Goal: Information Seeking & Learning: Learn about a topic

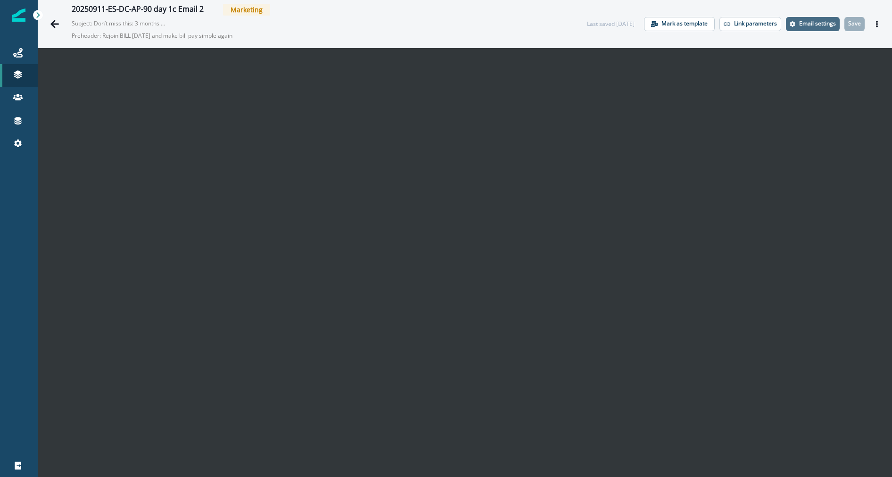
click at [829, 27] on p "Email settings" at bounding box center [817, 23] width 37 height 7
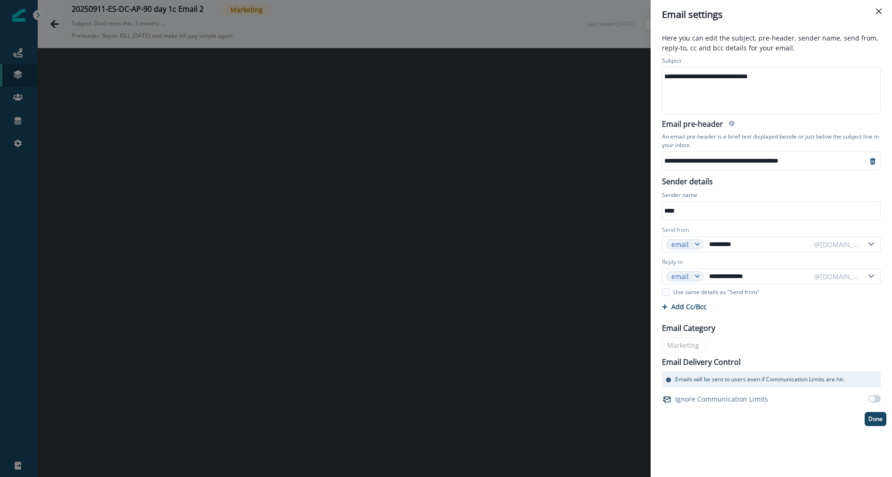
click at [608, 283] on div "**********" at bounding box center [446, 238] width 892 height 477
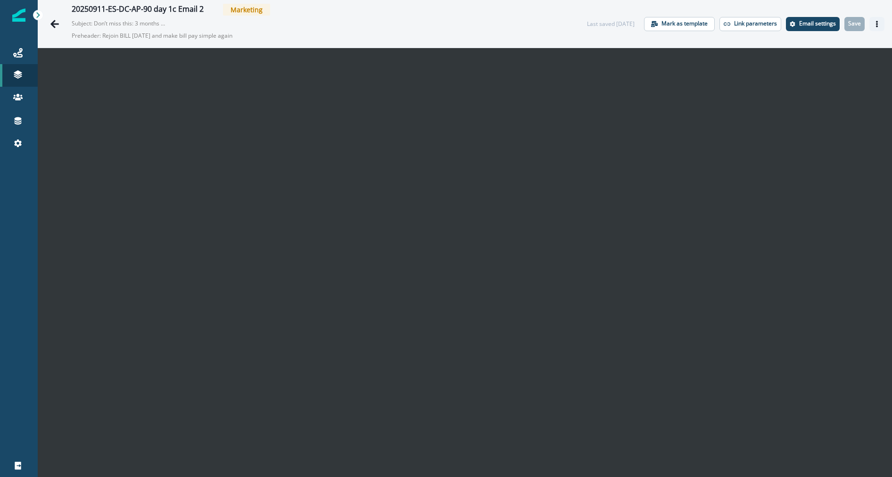
click at [874, 25] on icon "Actions" at bounding box center [877, 24] width 7 height 7
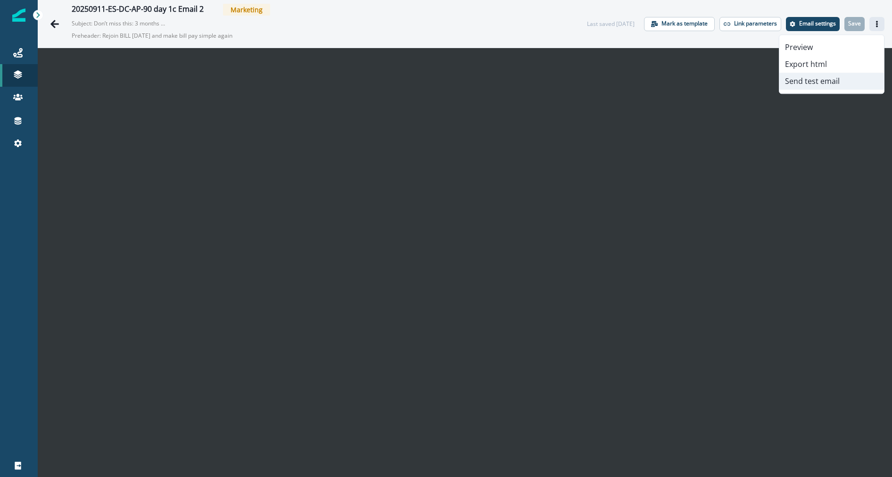
click at [829, 78] on button "Send test email" at bounding box center [832, 81] width 105 height 17
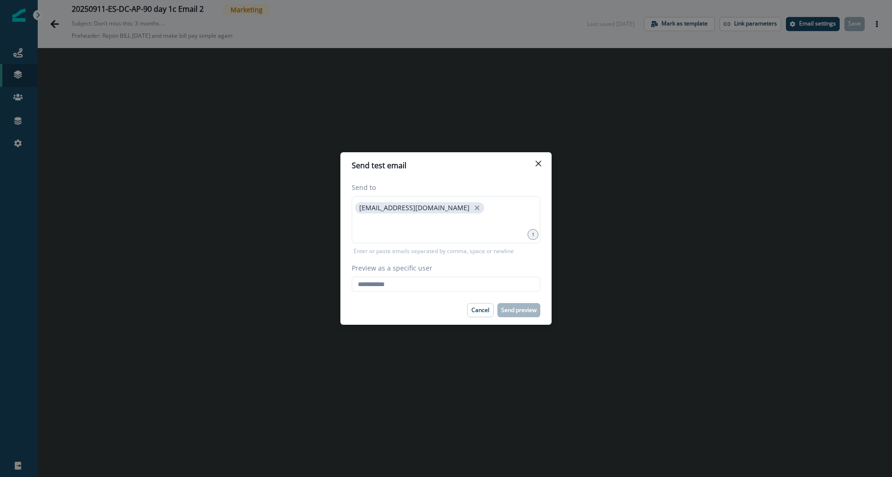
click at [508, 293] on div "Send to sisharma@hq.bill.com 1 Enter or paste emails separated by comma, space …" at bounding box center [446, 237] width 211 height 117
click at [508, 287] on input "Preview as a specific user" at bounding box center [446, 284] width 189 height 15
type input "**********"
click at [517, 292] on div "**********" at bounding box center [446, 237] width 211 height 117
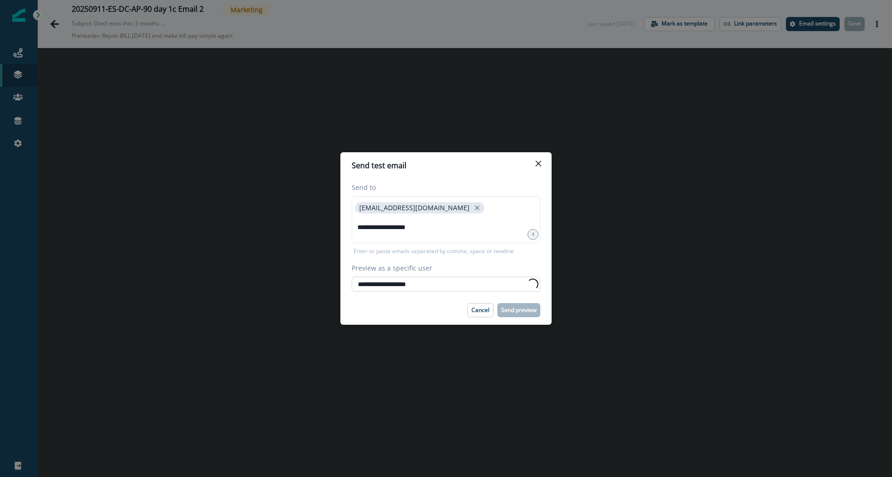
click at [516, 283] on input "**********" at bounding box center [446, 284] width 189 height 15
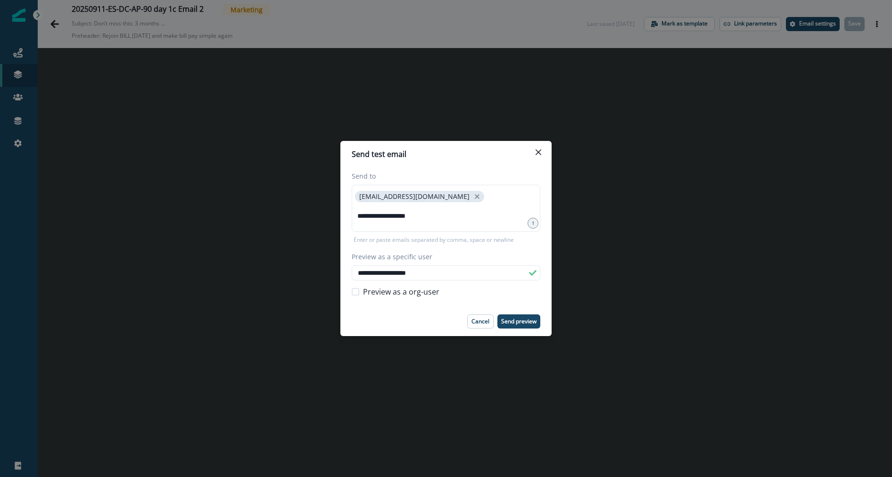
click at [502, 247] on div "**********" at bounding box center [446, 237] width 189 height 132
click at [524, 316] on button "Send preview" at bounding box center [519, 322] width 43 height 14
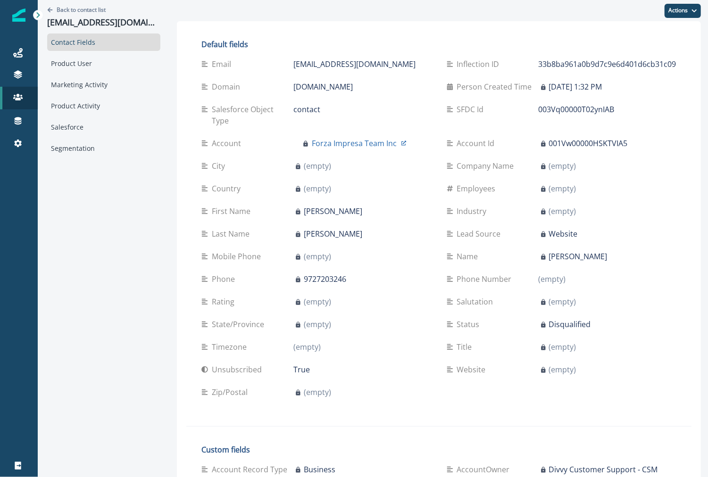
click at [112, 75] on div "Contact Fields Product User Marketing Activity Product Activity Salesforce Segm…" at bounding box center [103, 95] width 113 height 124
click at [105, 64] on div "Product User" at bounding box center [103, 63] width 113 height 17
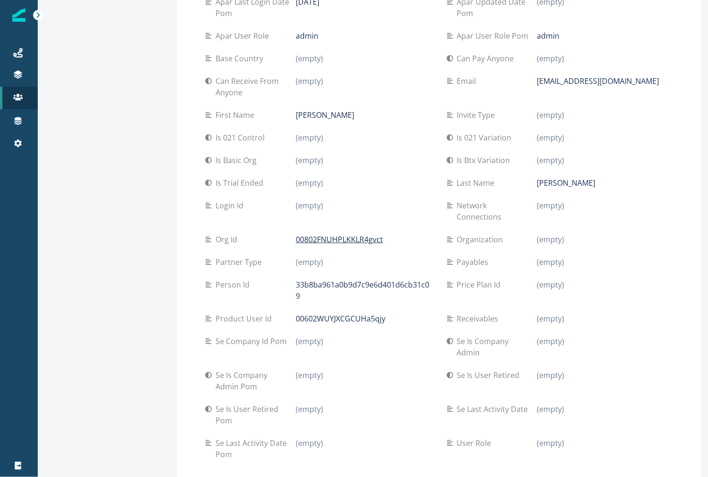
scroll to position [214, 0]
click at [349, 234] on p "00802FNUHPLKKLR4gvct" at bounding box center [339, 239] width 87 height 11
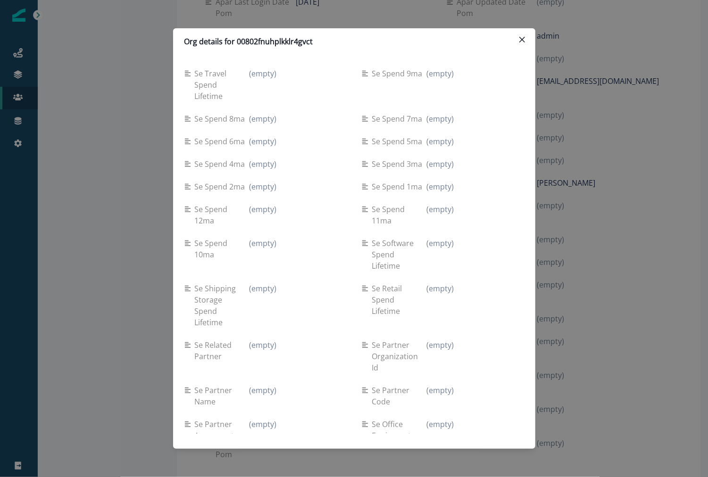
scroll to position [2071, 0]
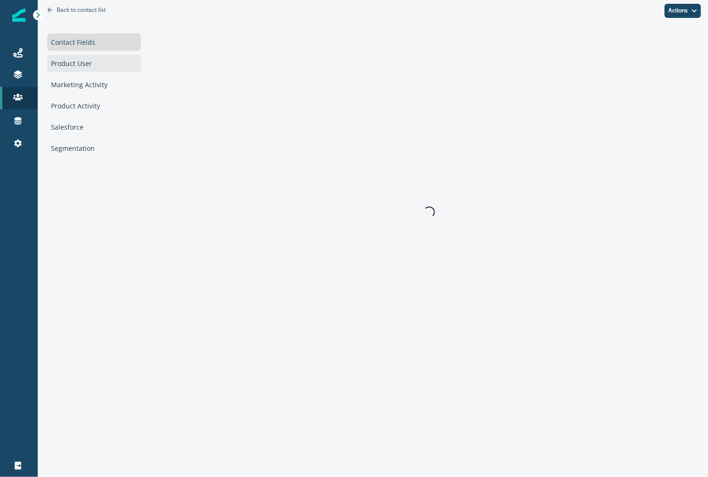
click at [99, 64] on div "Product User" at bounding box center [94, 63] width 94 height 17
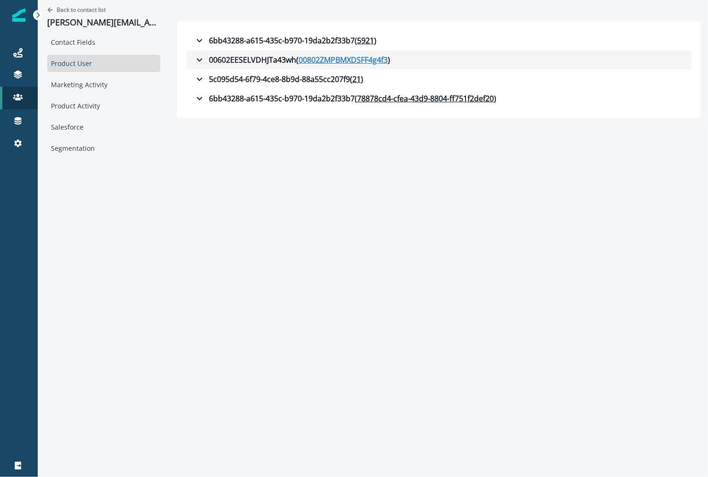
click at [333, 59] on u "00802ZMPBMXDSFF4g4f3" at bounding box center [343, 59] width 89 height 11
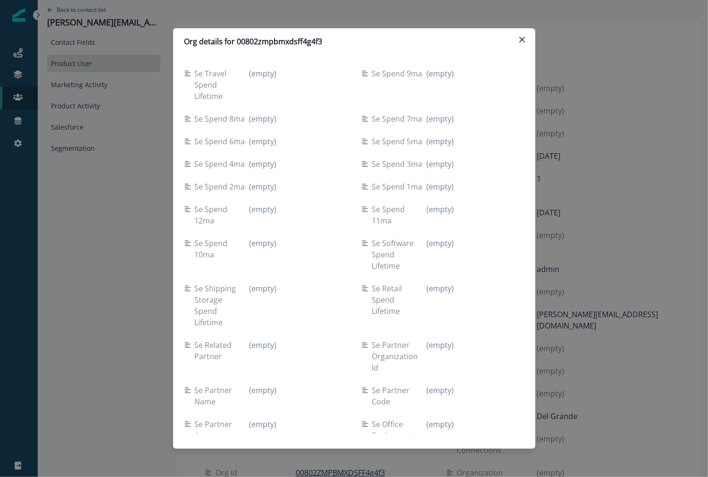
scroll to position [2071, 0]
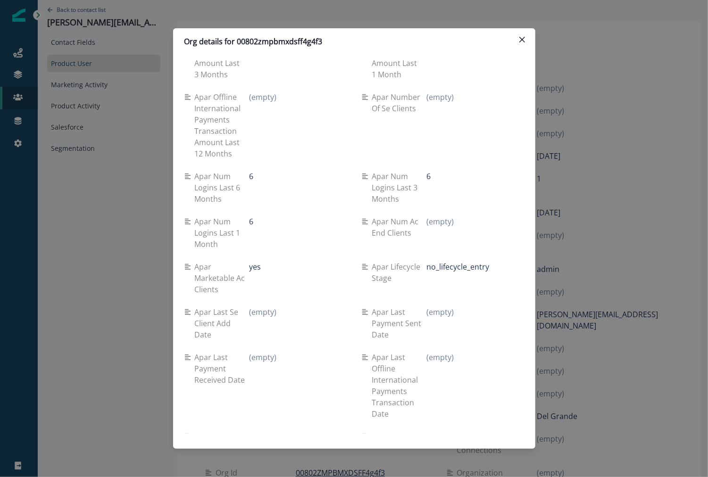
click at [435, 261] on p "no_lifecycle_entry" at bounding box center [457, 266] width 63 height 11
drag, startPoint x: 435, startPoint y: 245, endPoint x: 507, endPoint y: 243, distance: 71.2
click at [507, 261] on div "no_lifecycle_entry" at bounding box center [474, 266] width 97 height 11
copy div "no_lifecycle_entry"
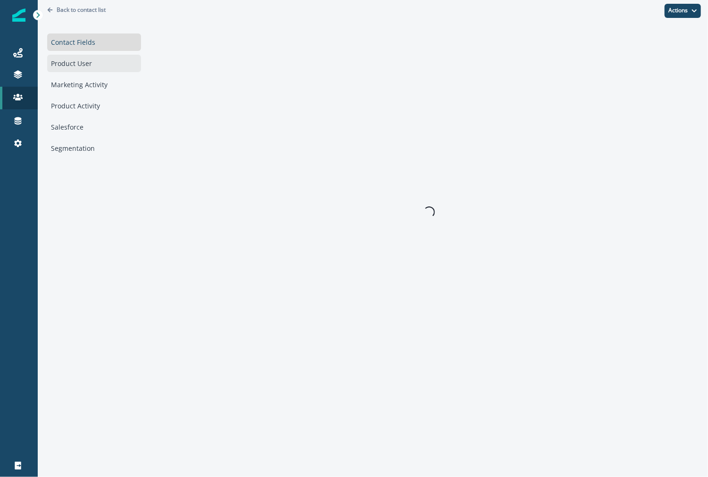
click at [75, 60] on div "Product User" at bounding box center [94, 63] width 94 height 17
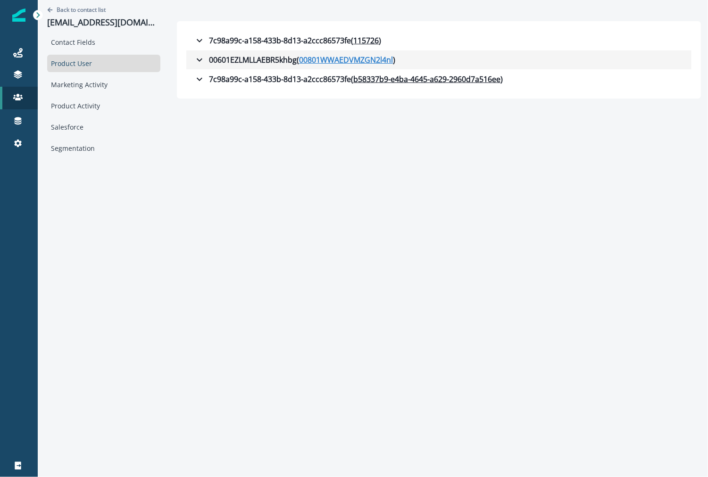
click at [322, 60] on u "00801WWAEDVMZGN2l4nl" at bounding box center [346, 59] width 94 height 11
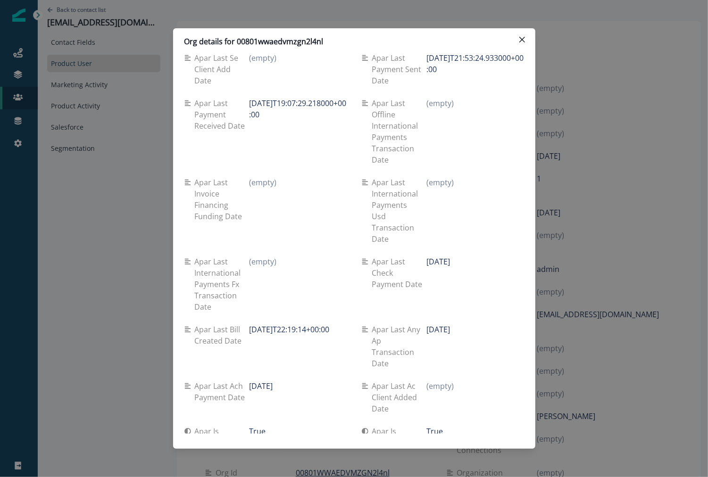
scroll to position [2071, 0]
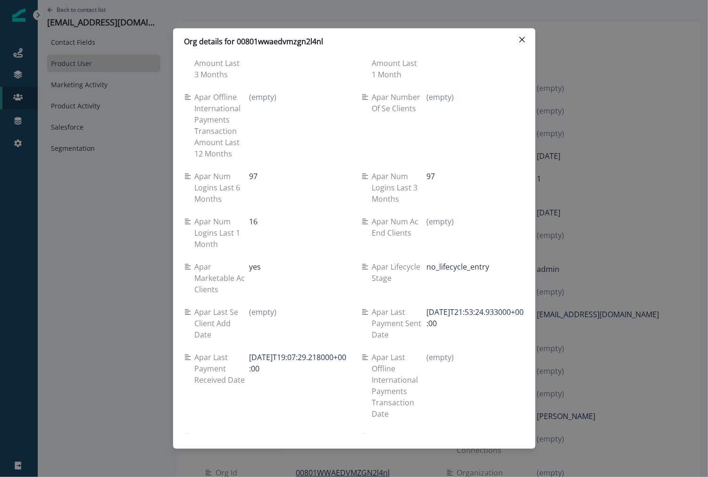
click at [372, 261] on p "Apar lifecycle stage" at bounding box center [399, 272] width 55 height 23
drag, startPoint x: 372, startPoint y: 246, endPoint x: 396, endPoint y: 255, distance: 25.2
click at [396, 261] on p "Apar lifecycle stage" at bounding box center [399, 272] width 55 height 23
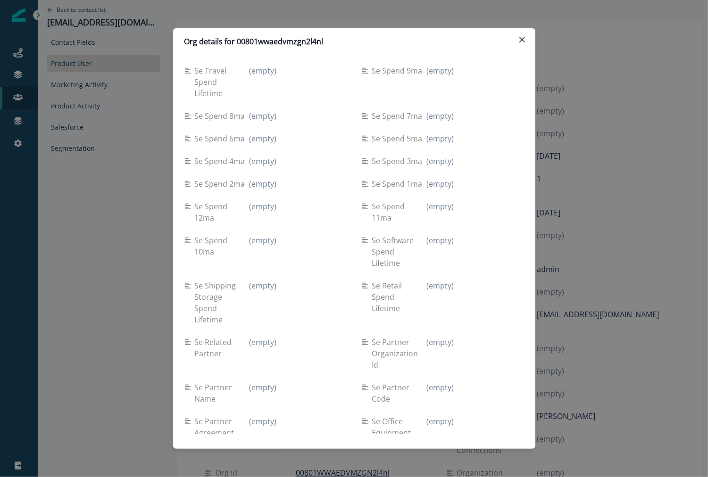
scroll to position [0, 0]
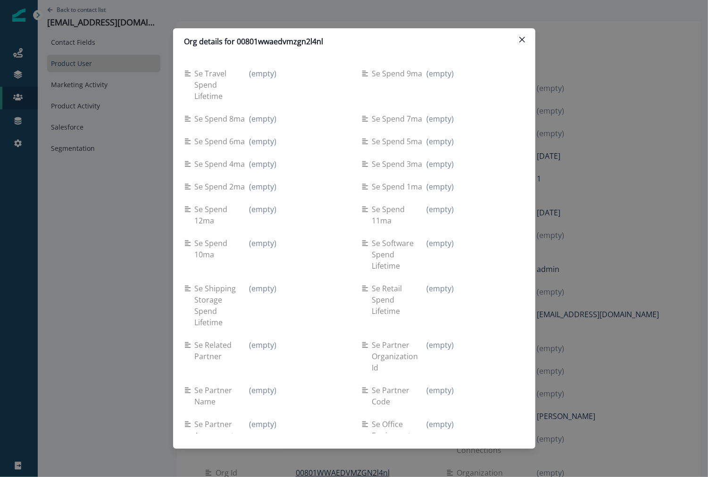
click at [155, 170] on div "Org details for 00801wwaedvmzgn2l4nl Se travel spend lifetime (empty) Se spend …" at bounding box center [354, 238] width 708 height 477
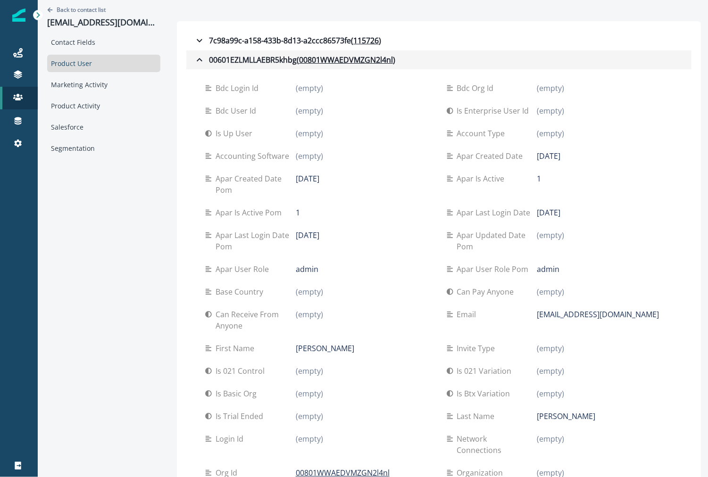
click at [194, 55] on icon "button" at bounding box center [199, 59] width 11 height 11
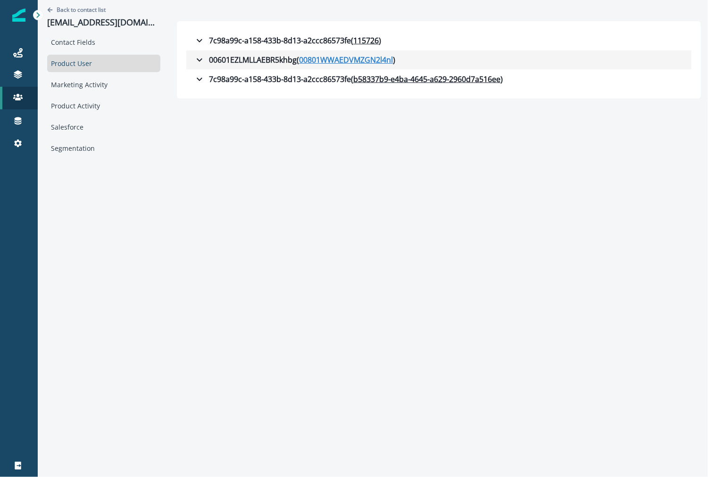
click at [307, 56] on u "00801WWAEDVMZGN2l4nl" at bounding box center [346, 59] width 94 height 11
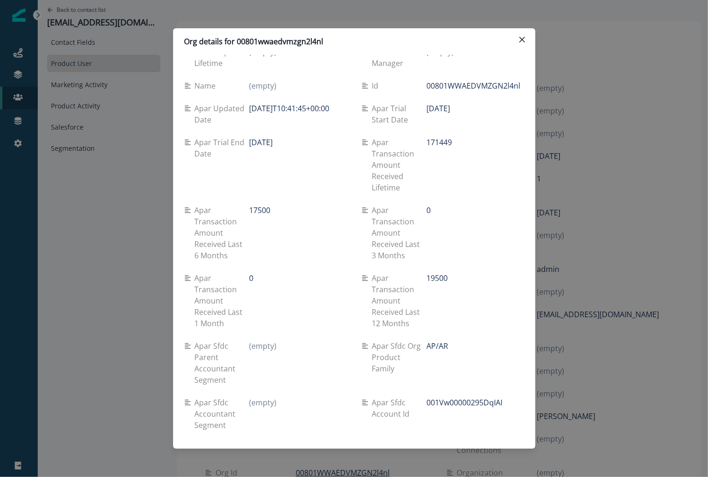
scroll to position [1316, 0]
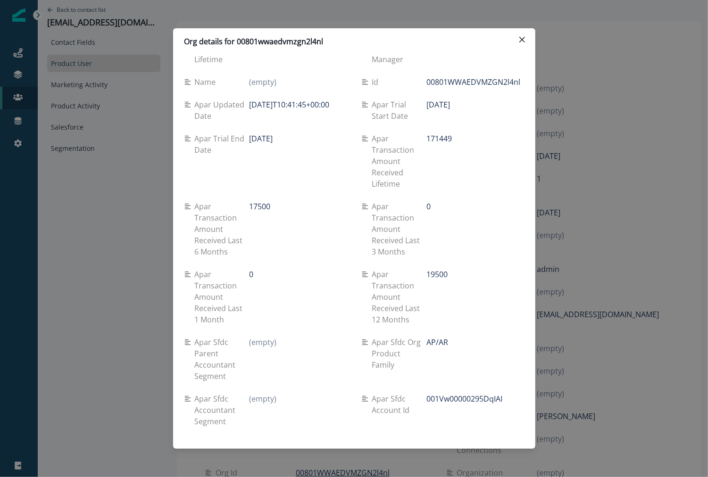
click at [150, 95] on div "Org details for 00801wwaedvmzgn2l4nl Se travel spend lifetime (empty) Se spend …" at bounding box center [354, 238] width 708 height 477
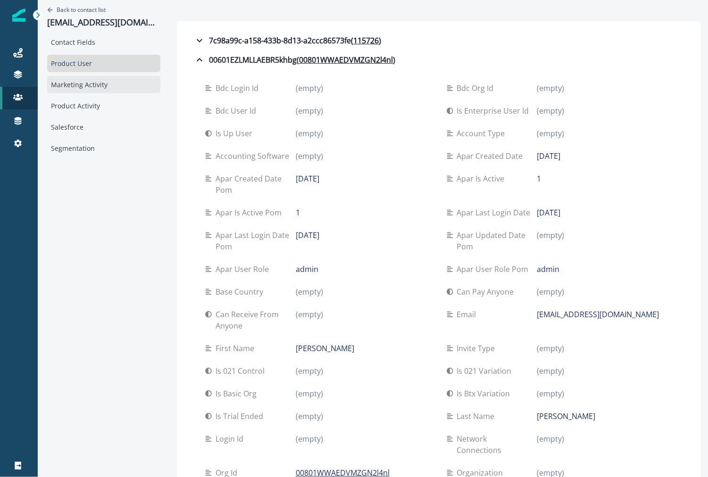
click at [121, 92] on div "Marketing Activity" at bounding box center [103, 84] width 113 height 17
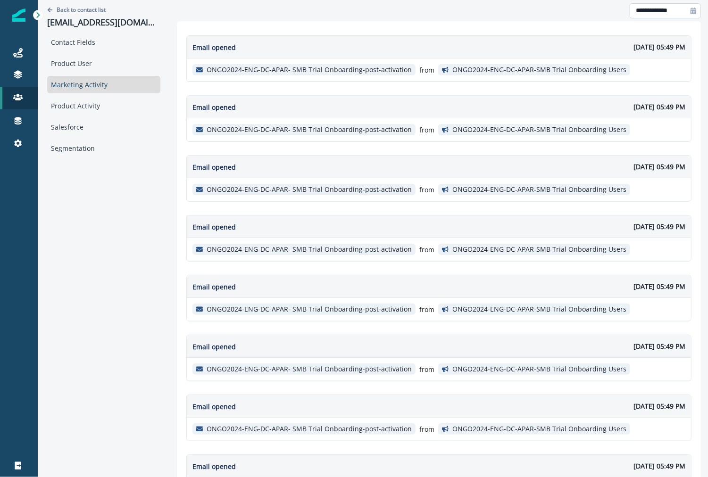
click at [656, 13] on input "**********" at bounding box center [665, 10] width 71 height 15
select select "*"
select select "****"
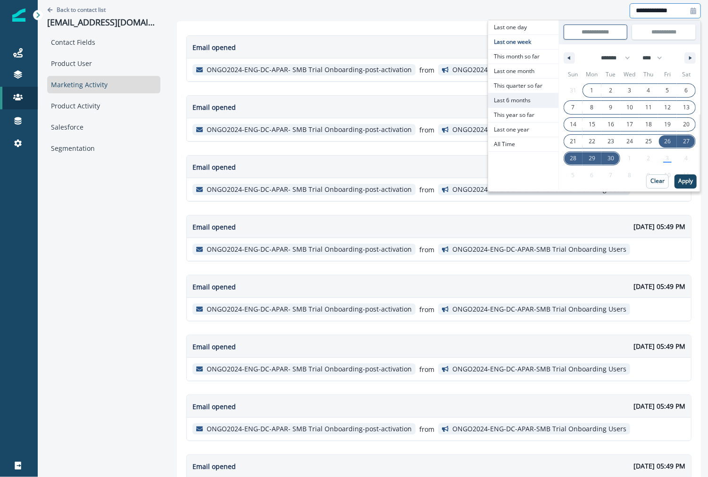
click at [536, 93] on span "Last 6 months" at bounding box center [523, 100] width 70 height 14
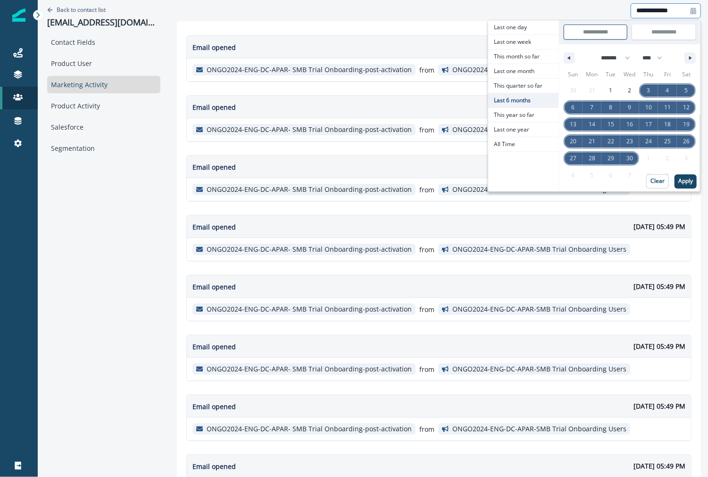
type input "**********"
select select "*"
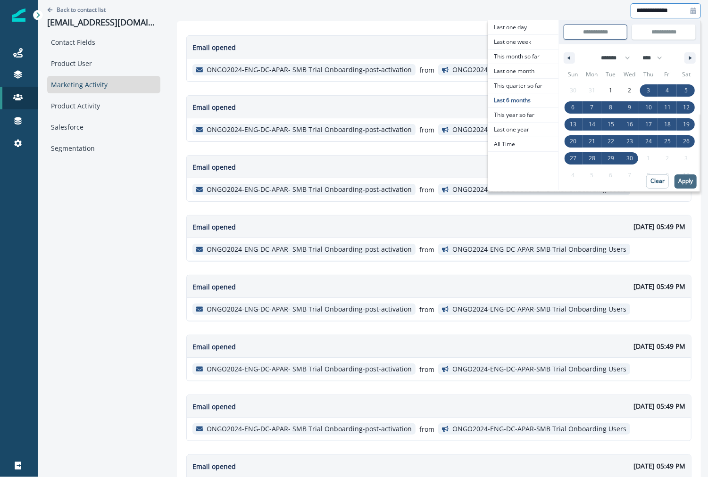
click at [688, 180] on p "Apply" at bounding box center [685, 181] width 15 height 7
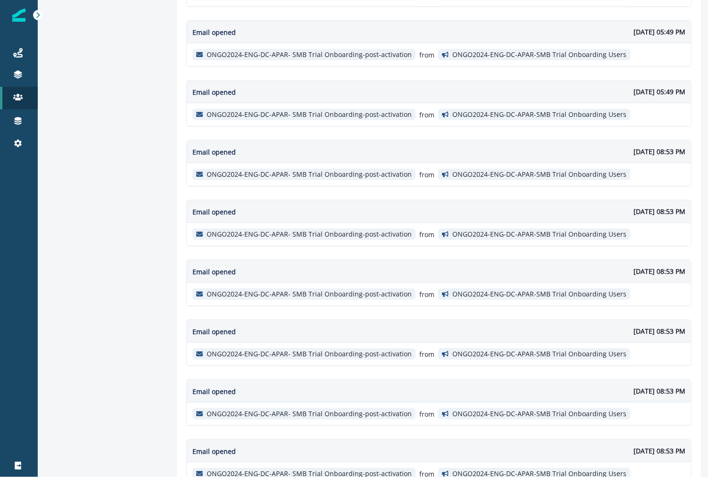
scroll to position [479, 0]
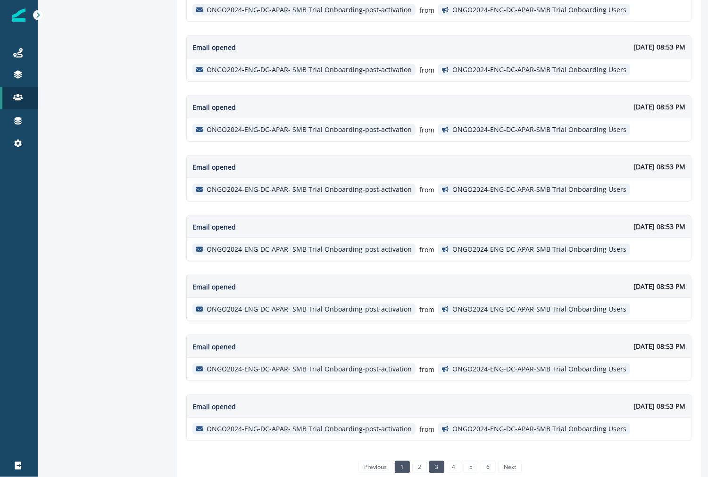
click at [427, 463] on li "3" at bounding box center [435, 467] width 17 height 8
click at [429, 461] on link "3" at bounding box center [436, 467] width 15 height 12
click at [447, 461] on link "4" at bounding box center [454, 467] width 15 height 12
click at [466, 461] on link "5" at bounding box center [471, 467] width 15 height 12
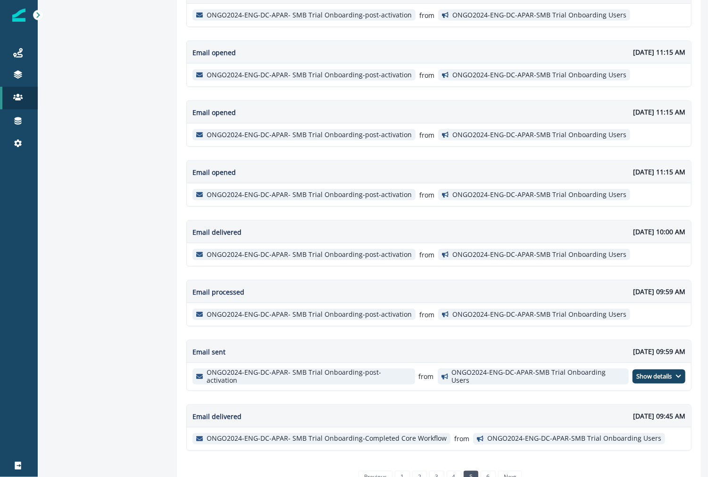
scroll to position [482, 0]
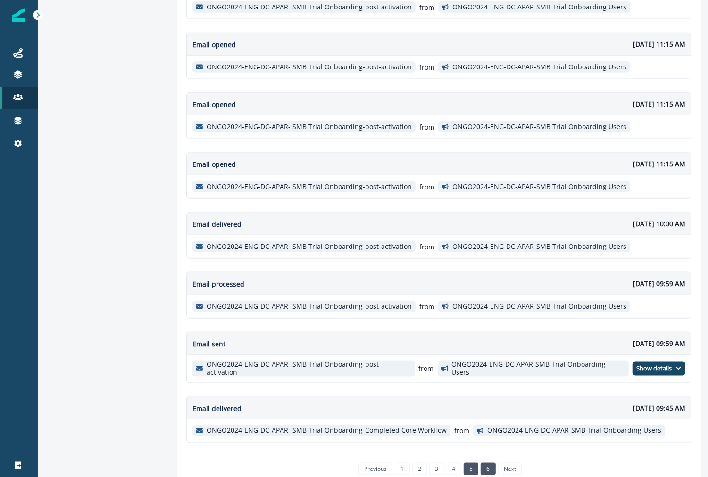
click at [482, 463] on link "6" at bounding box center [488, 469] width 15 height 12
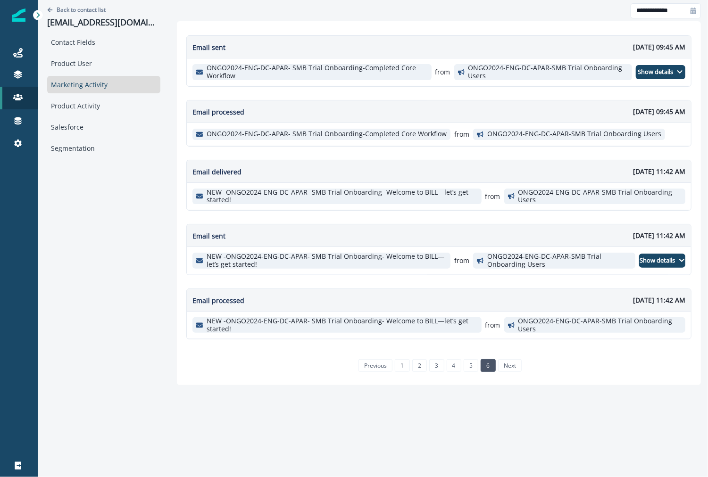
click at [633, 295] on p "September 19, 2025 at 11:42 AM" at bounding box center [659, 300] width 52 height 10
drag, startPoint x: 587, startPoint y: 295, endPoint x: 655, endPoint y: 293, distance: 68.4
click at [655, 295] on p "September 19, 2025 at 11:42 AM" at bounding box center [659, 300] width 52 height 10
click at [106, 64] on div "Product User" at bounding box center [103, 63] width 113 height 17
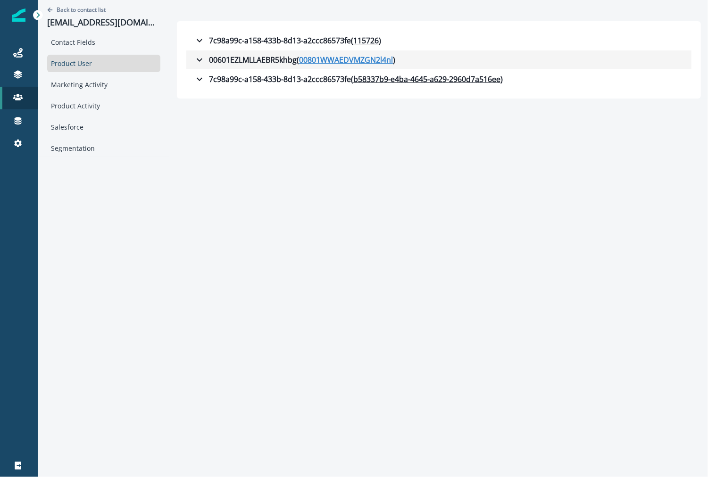
click at [332, 60] on u "00801WWAEDVMZGN2l4nl" at bounding box center [346, 59] width 94 height 11
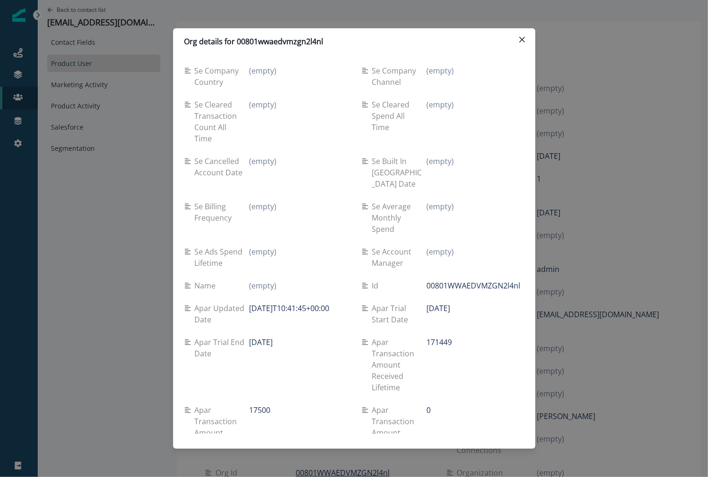
scroll to position [1111, 0]
click at [254, 332] on div "Apar trial end date 2025-08-10" at bounding box center [265, 366] width 162 height 68
click at [256, 338] on p "2025-08-10" at bounding box center [261, 343] width 24 height 11
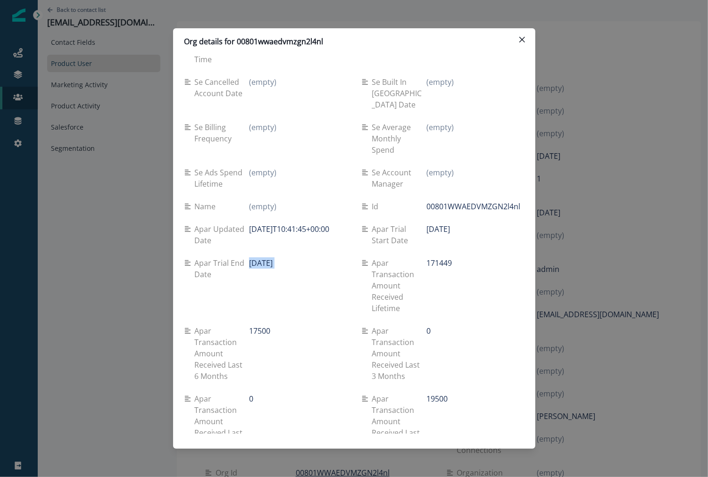
scroll to position [1192, 0]
click at [259, 257] on p "2025-08-10" at bounding box center [261, 262] width 24 height 11
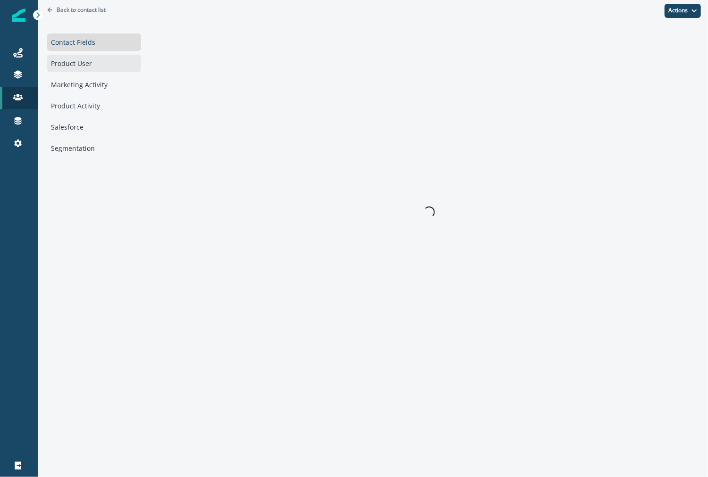
click at [103, 68] on div "Product User" at bounding box center [94, 63] width 94 height 17
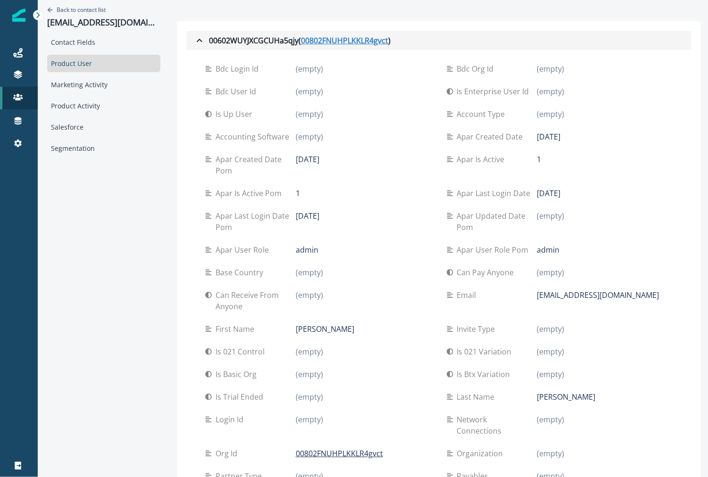
click at [322, 35] on u "00802FNUHPLKKLR4gvct" at bounding box center [344, 40] width 87 height 11
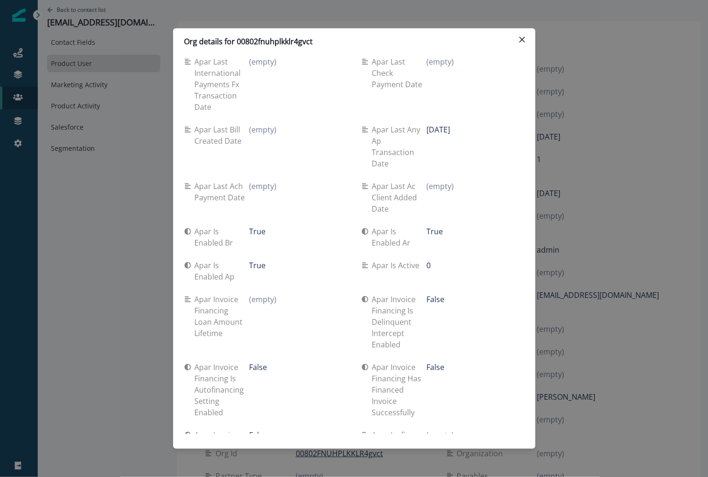
scroll to position [2523, 0]
drag, startPoint x: 392, startPoint y: 233, endPoint x: 445, endPoint y: 234, distance: 53.3
click at [445, 262] on div "Apar is active 0" at bounding box center [443, 267] width 162 height 11
click at [445, 262] on div "0" at bounding box center [474, 267] width 97 height 11
drag, startPoint x: 445, startPoint y: 234, endPoint x: 372, endPoint y: 234, distance: 73.1
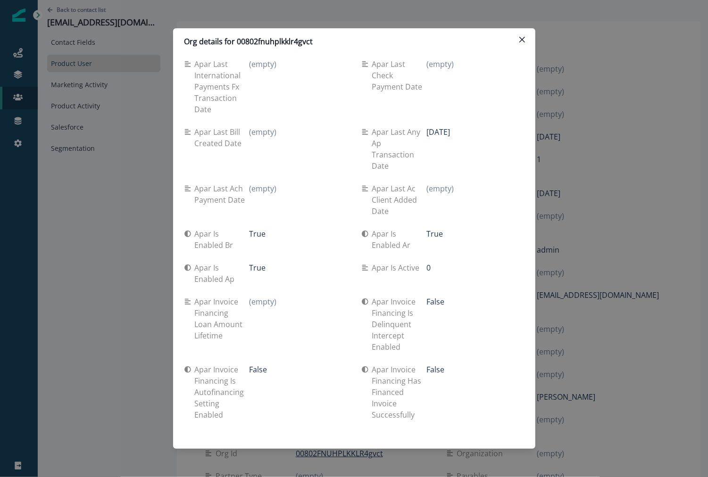
click at [372, 262] on div "Apar is active 0" at bounding box center [443, 267] width 162 height 11
click at [585, 230] on div "Org details for 00802fnuhplkklr4gvct Se travel spend lifetime (empty) Se spend …" at bounding box center [354, 238] width 708 height 477
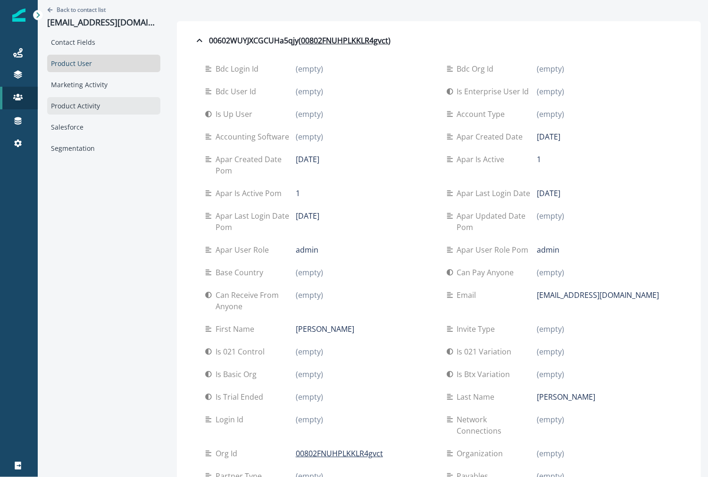
click at [93, 100] on div "Product Activity" at bounding box center [103, 105] width 113 height 17
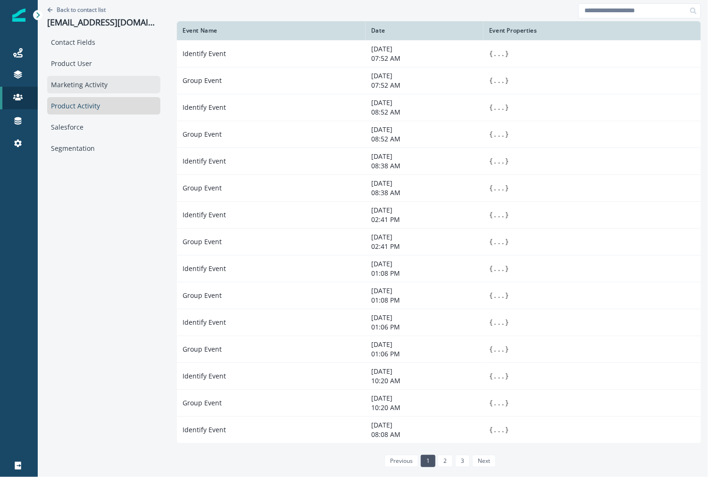
click at [93, 77] on div "Marketing Activity" at bounding box center [103, 84] width 113 height 17
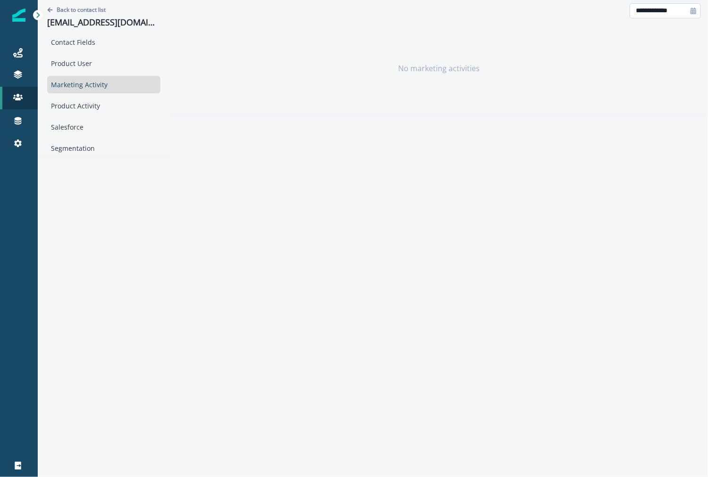
click at [675, 3] on input "**********" at bounding box center [665, 10] width 71 height 15
select select "*"
select select "****"
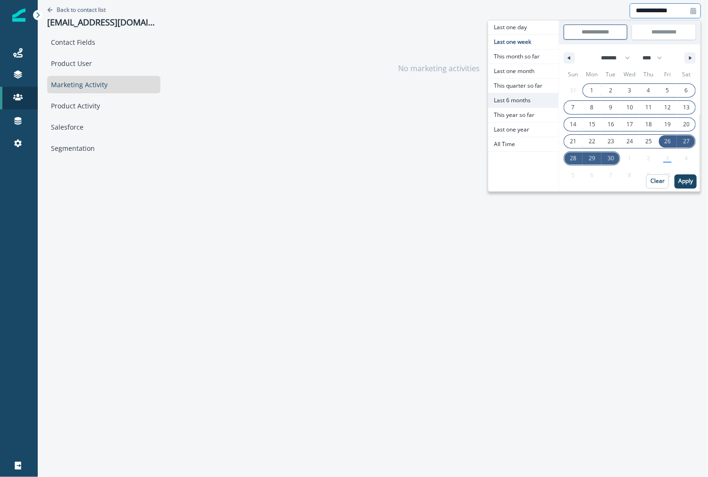
click at [514, 101] on span "Last 6 months" at bounding box center [523, 100] width 70 height 14
type input "**********"
select select "*"
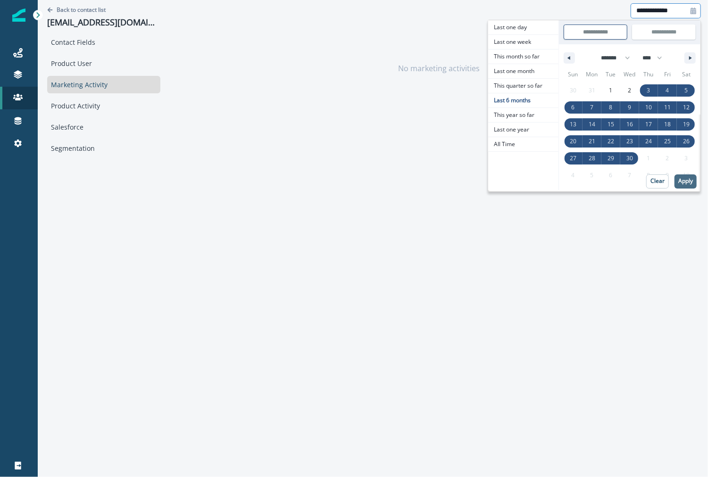
click at [695, 185] on button "Apply" at bounding box center [685, 182] width 22 height 14
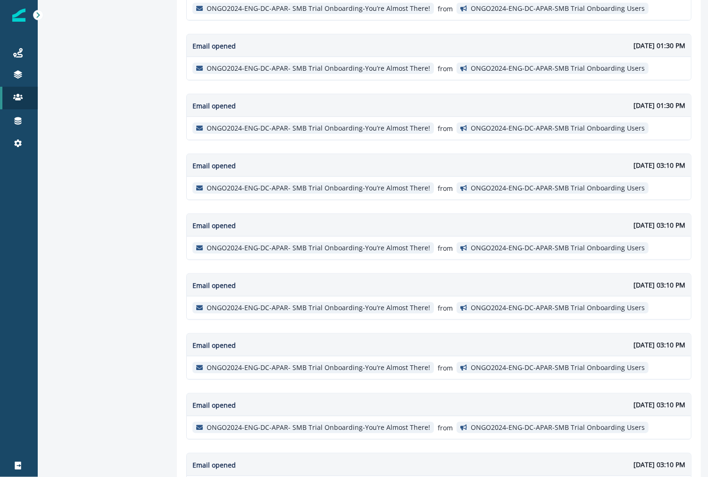
scroll to position [479, 0]
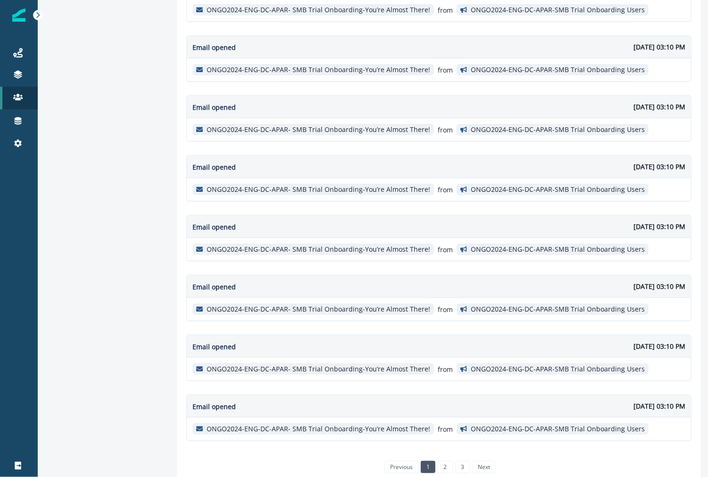
click at [444, 466] on div "previous 1 2 3 next" at bounding box center [439, 468] width 122 height 20
click at [443, 461] on link "2" at bounding box center [445, 467] width 15 height 12
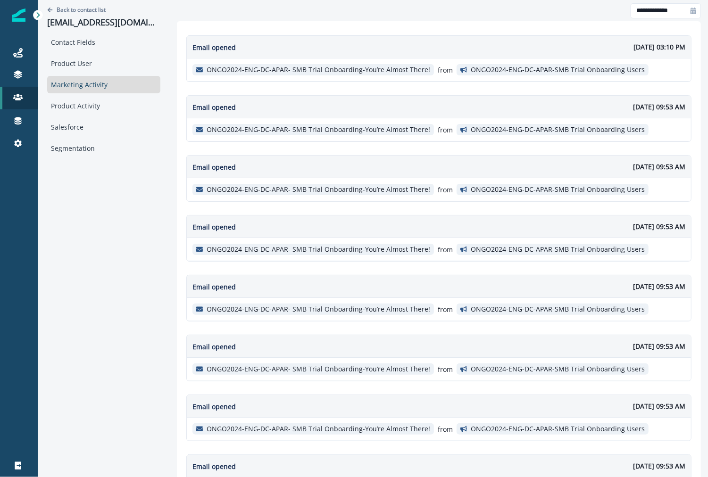
scroll to position [483, 0]
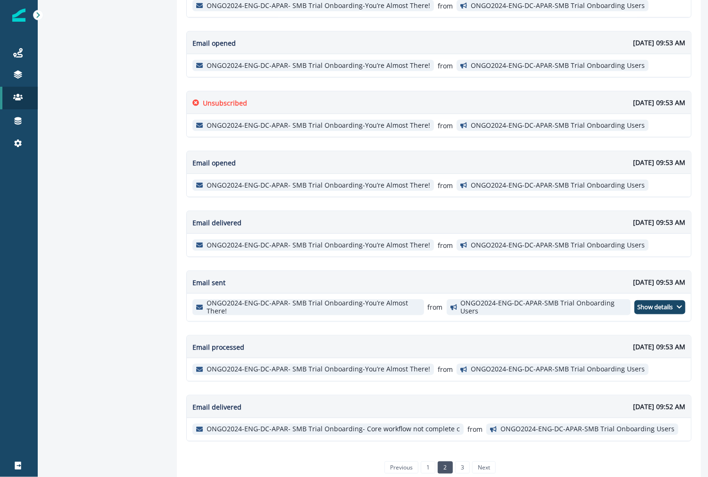
click at [633, 402] on p "September 21, 2025 at 09:52 AM" at bounding box center [659, 407] width 52 height 10
drag, startPoint x: 593, startPoint y: 396, endPoint x: 678, endPoint y: 391, distance: 85.0
click at [678, 396] on div "Email delivered September 21, 2025 at 09:52 AM" at bounding box center [439, 407] width 504 height 23
click at [683, 402] on p "September 21, 2025 at 09:52 AM" at bounding box center [659, 407] width 52 height 10
drag, startPoint x: 683, startPoint y: 397, endPoint x: 574, endPoint y: 399, distance: 109.0
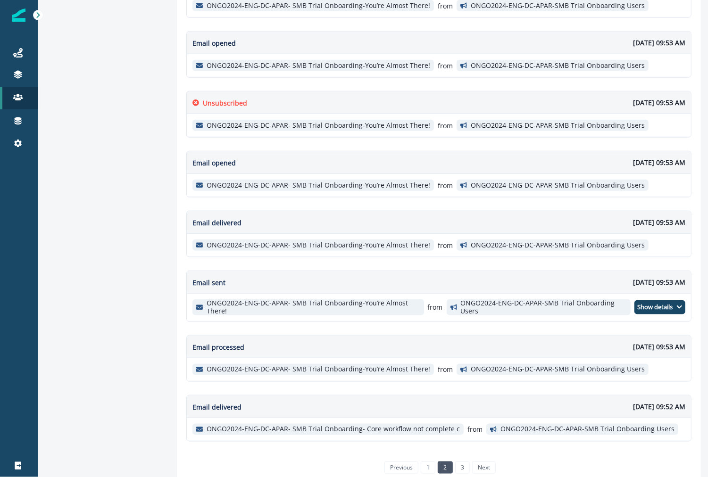
click at [574, 399] on div "Email delivered September 21, 2025 at 09:52 AM" at bounding box center [439, 407] width 504 height 23
click at [458, 462] on link "3" at bounding box center [462, 468] width 15 height 12
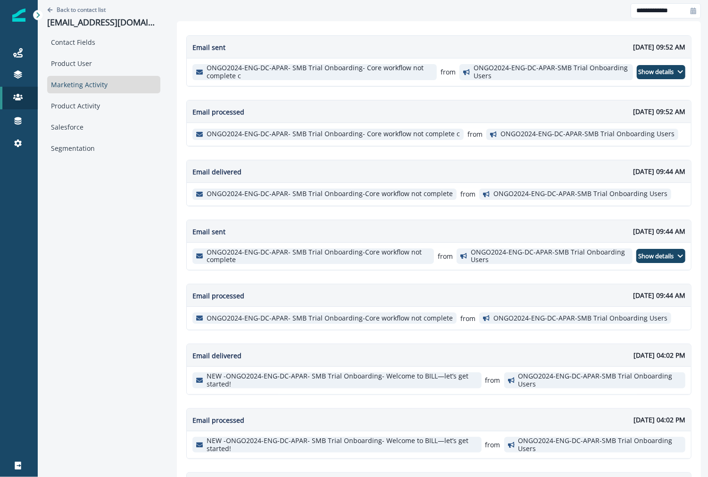
scroll to position [87, 0]
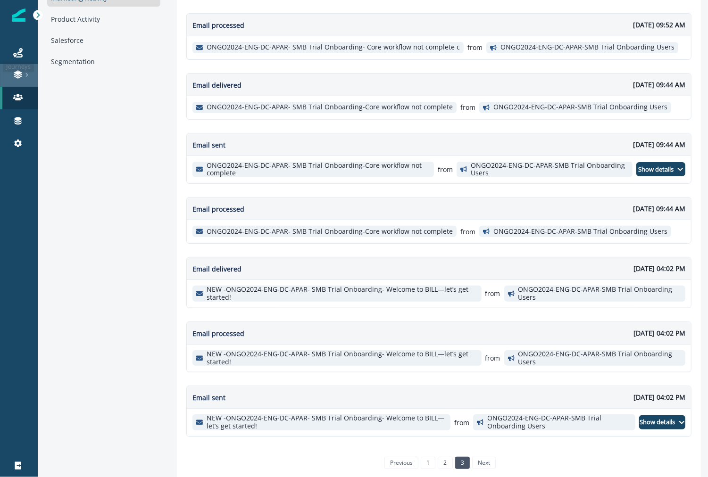
click at [23, 67] on link at bounding box center [19, 75] width 38 height 23
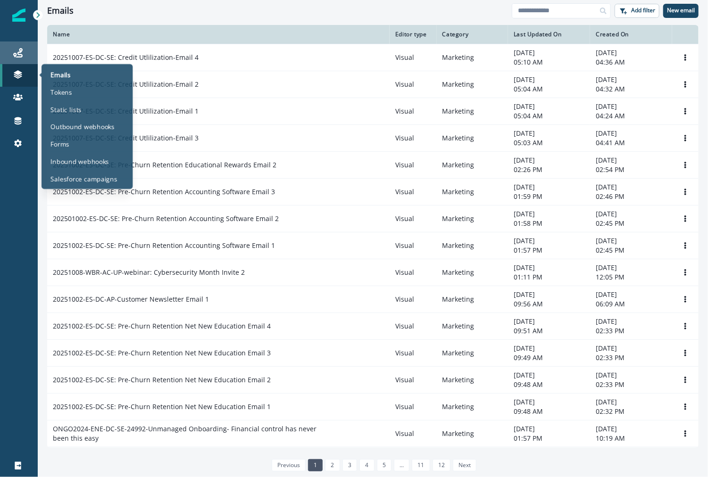
click at [21, 58] on div "Journeys" at bounding box center [19, 52] width 30 height 11
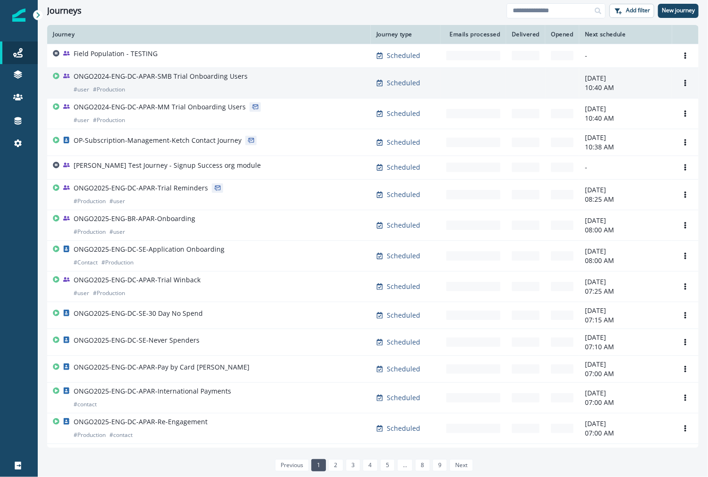
click at [209, 85] on div "ONGO2024-ENG-DC-APAR-SMB Trial Onboarding Users # user # Production" at bounding box center [161, 83] width 174 height 23
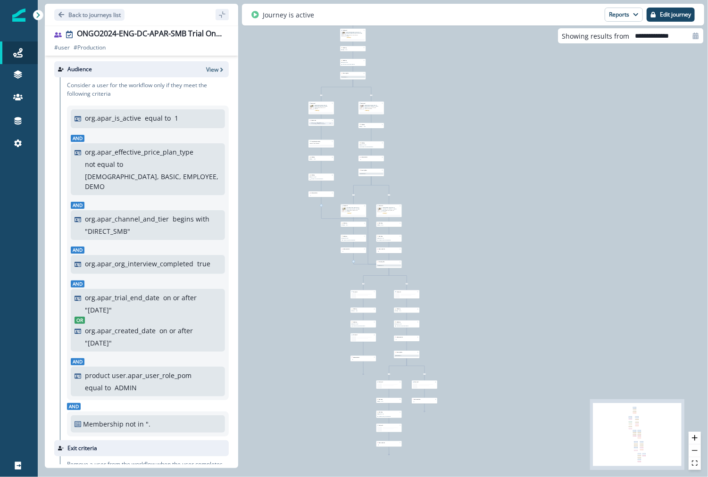
click at [109, 116] on p "org.apar_is_active" at bounding box center [113, 118] width 56 height 10
drag, startPoint x: 109, startPoint y: 116, endPoint x: 204, endPoint y: 115, distance: 94.8
click at [204, 115] on div "org.apar_is_active equal to 1" at bounding box center [153, 118] width 136 height 10
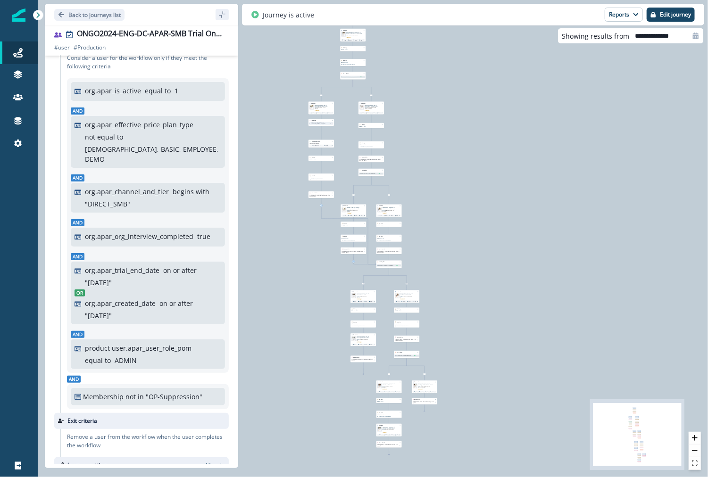
scroll to position [34, 0]
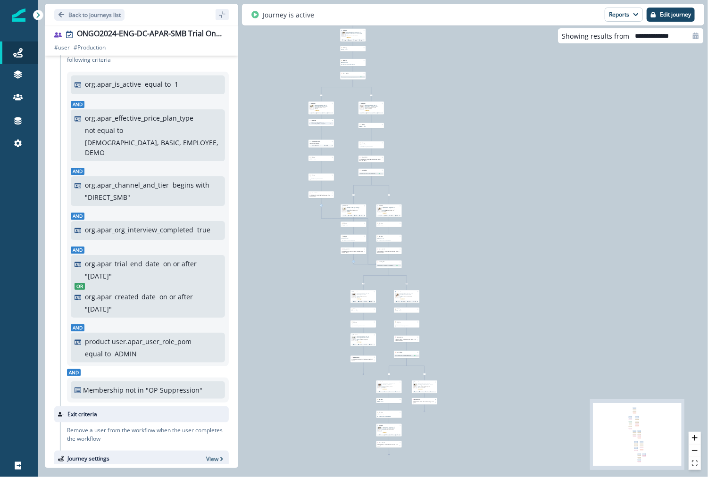
click at [99, 271] on p "" Mar 08, 2025 "" at bounding box center [98, 276] width 27 height 10
click at [112, 271] on p "" Mar 08, 2025 "" at bounding box center [98, 276] width 27 height 10
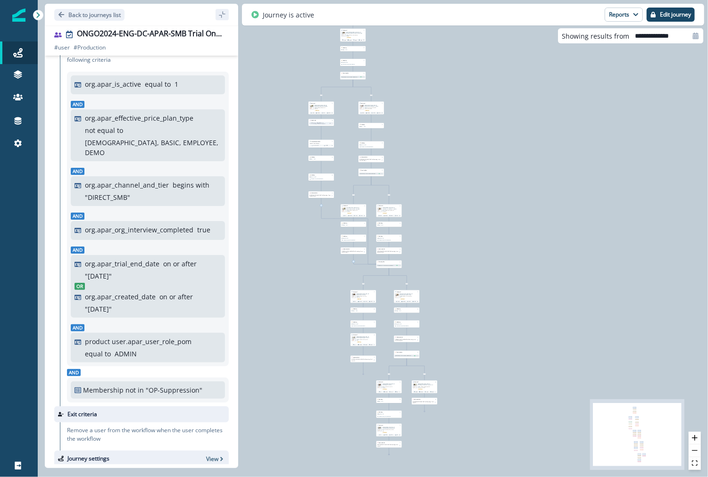
click at [112, 271] on p "" Mar 08, 2025 "" at bounding box center [98, 276] width 27 height 10
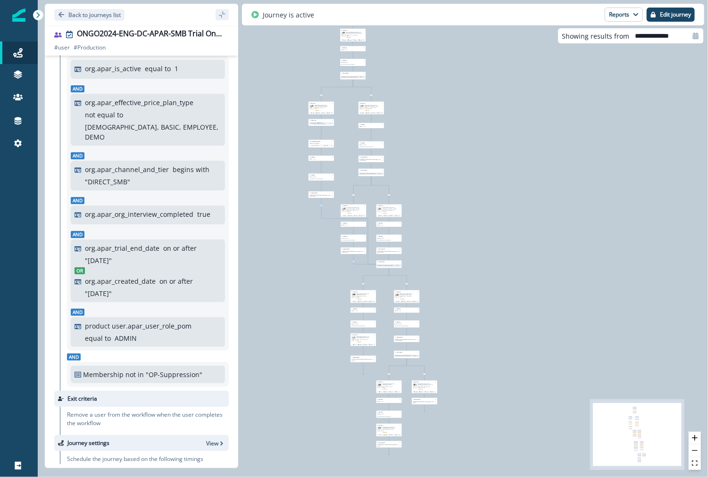
scroll to position [50, 0]
